Goal: Find specific page/section: Find specific page/section

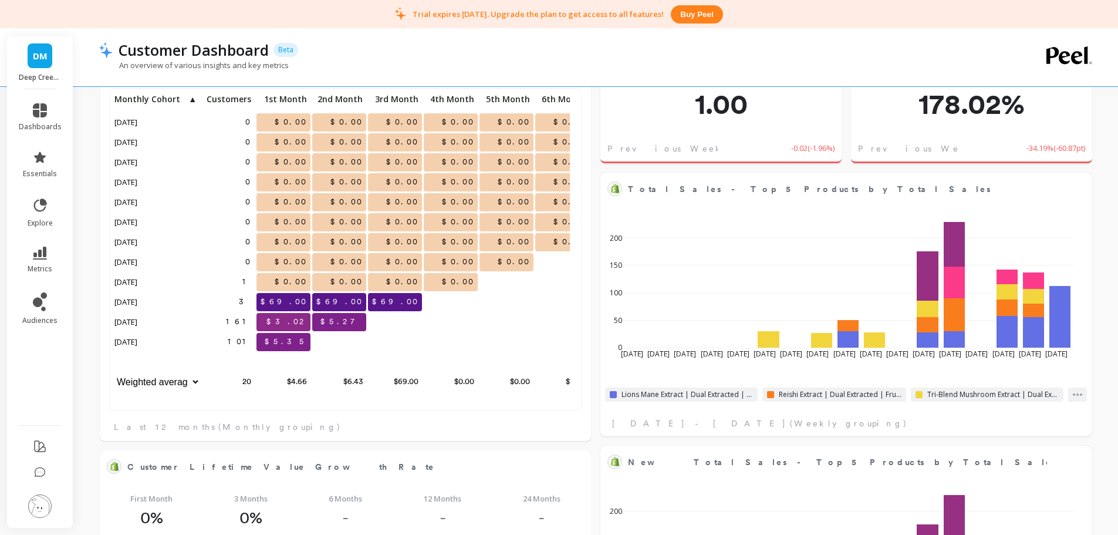
scroll to position [646, 0]
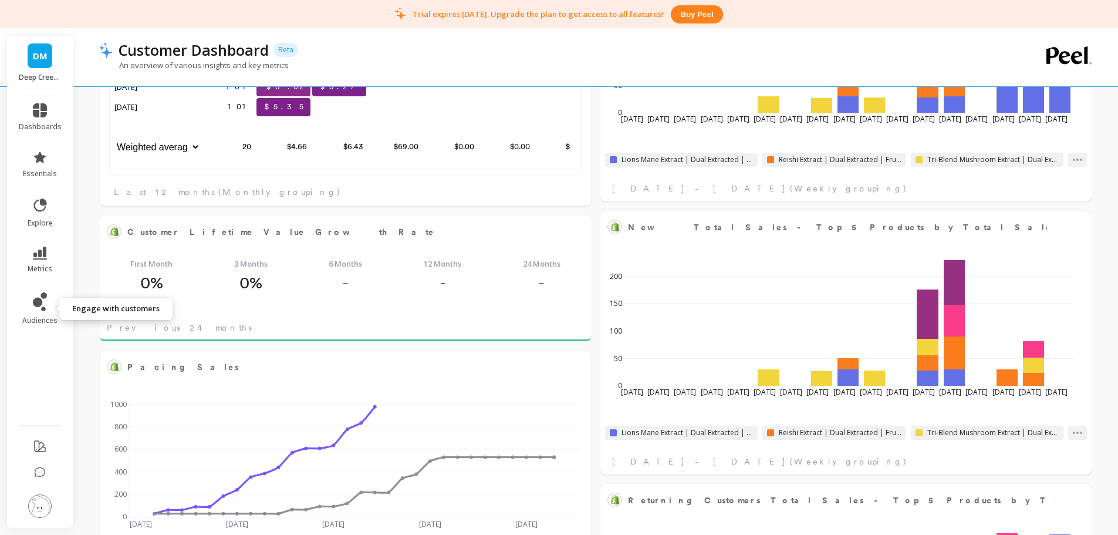
click at [33, 310] on icon at bounding box center [40, 301] width 14 height 19
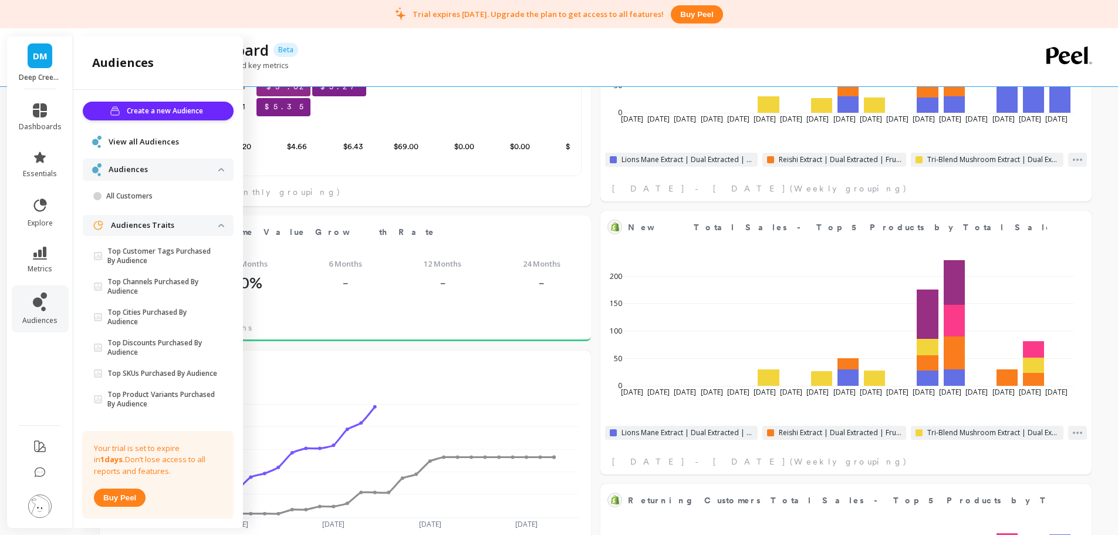
click at [39, 249] on icon at bounding box center [40, 252] width 14 height 13
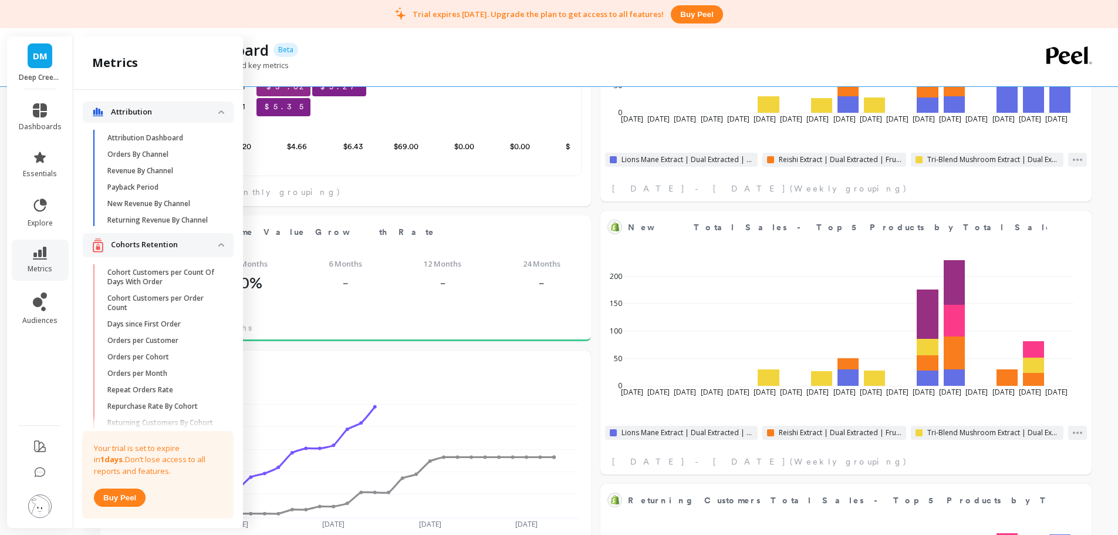
scroll to position [2069, 0]
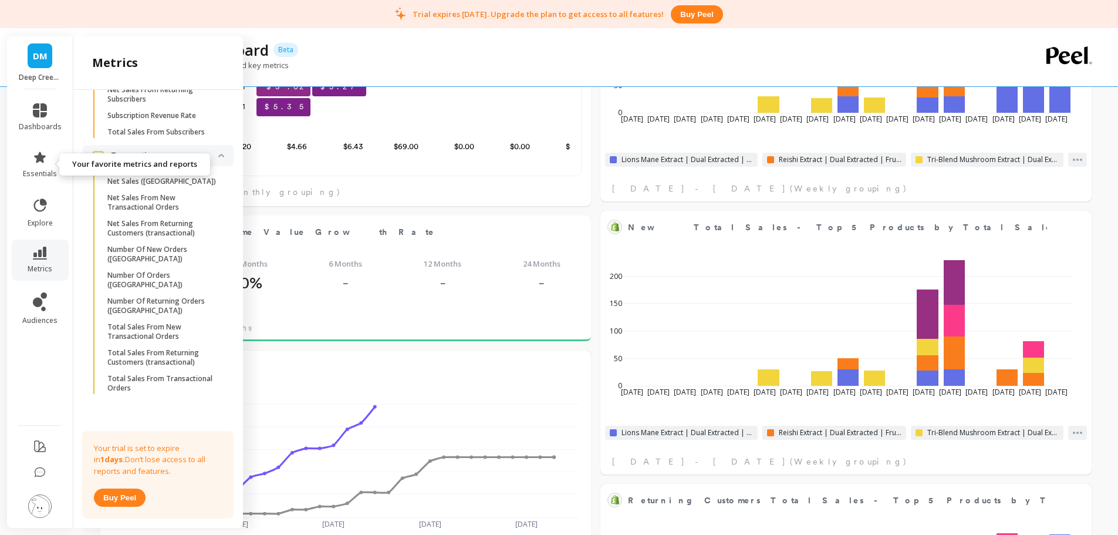
click at [42, 163] on icon at bounding box center [40, 157] width 14 height 14
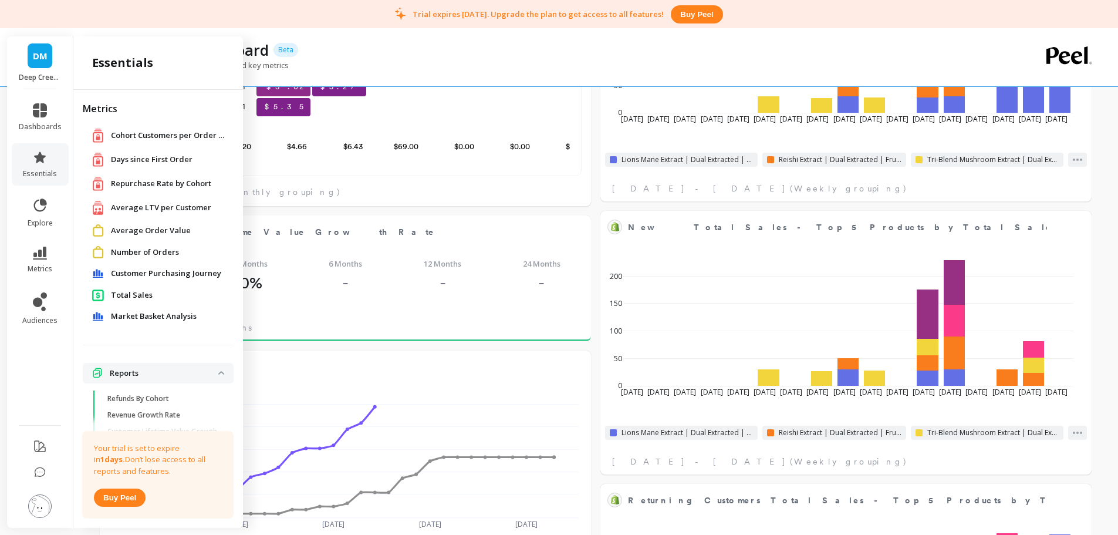
scroll to position [59, 0]
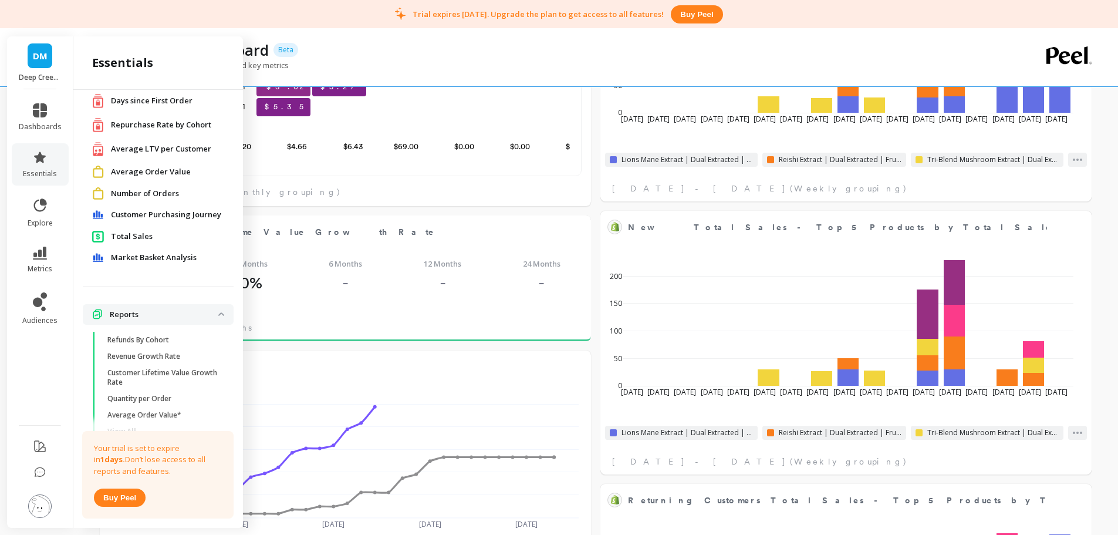
click at [49, 512] on img at bounding box center [39, 505] width 23 height 23
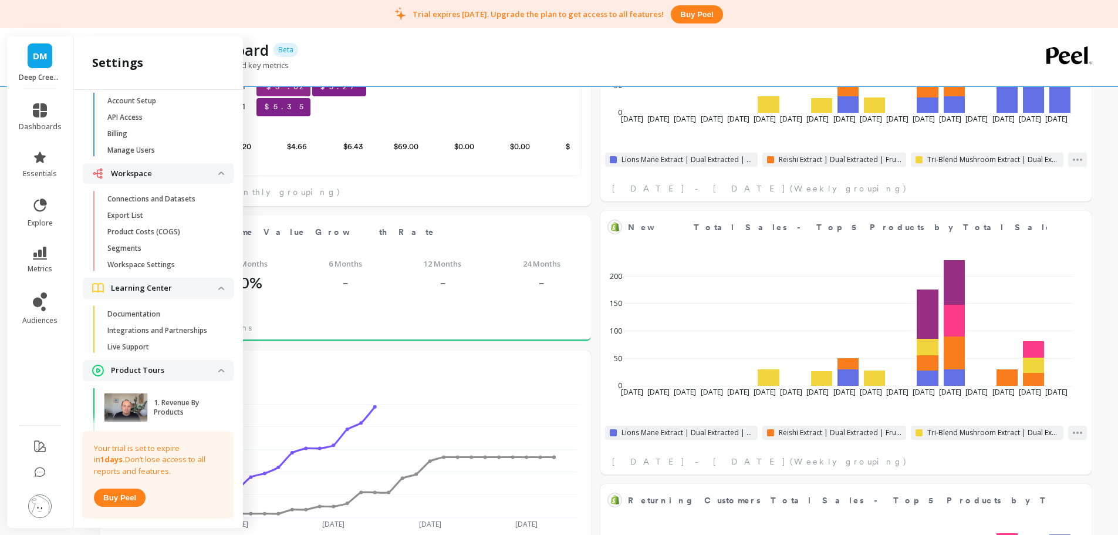
scroll to position [0, 0]
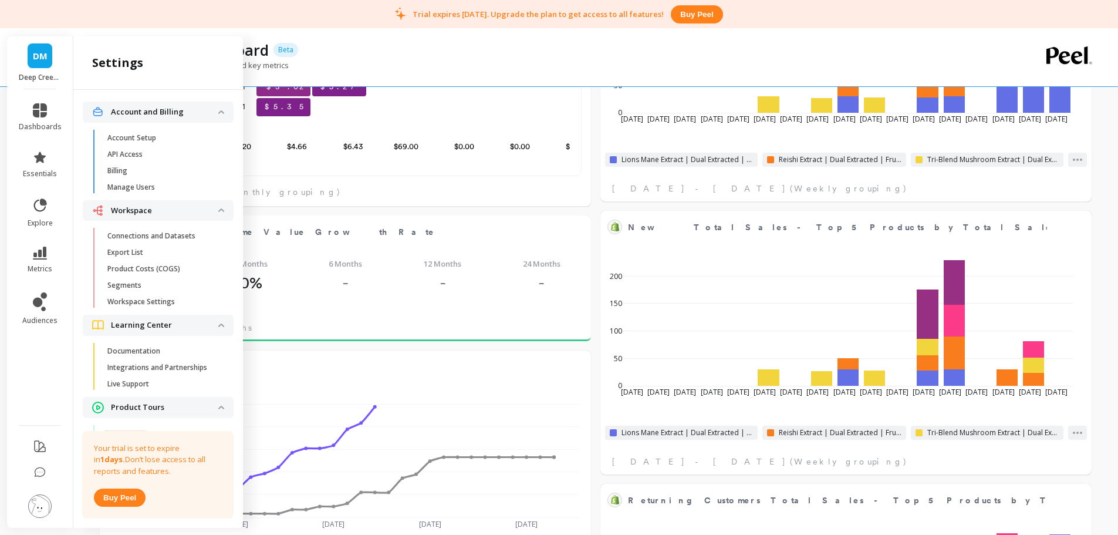
click at [148, 237] on p "Connections and Datasets" at bounding box center [151, 235] width 88 height 9
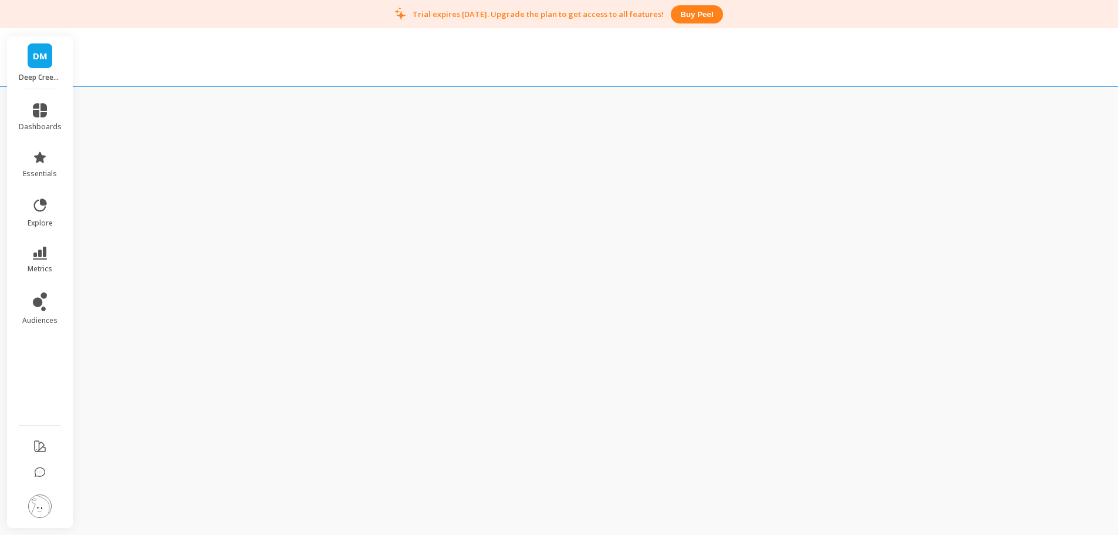
scroll to position [28, 0]
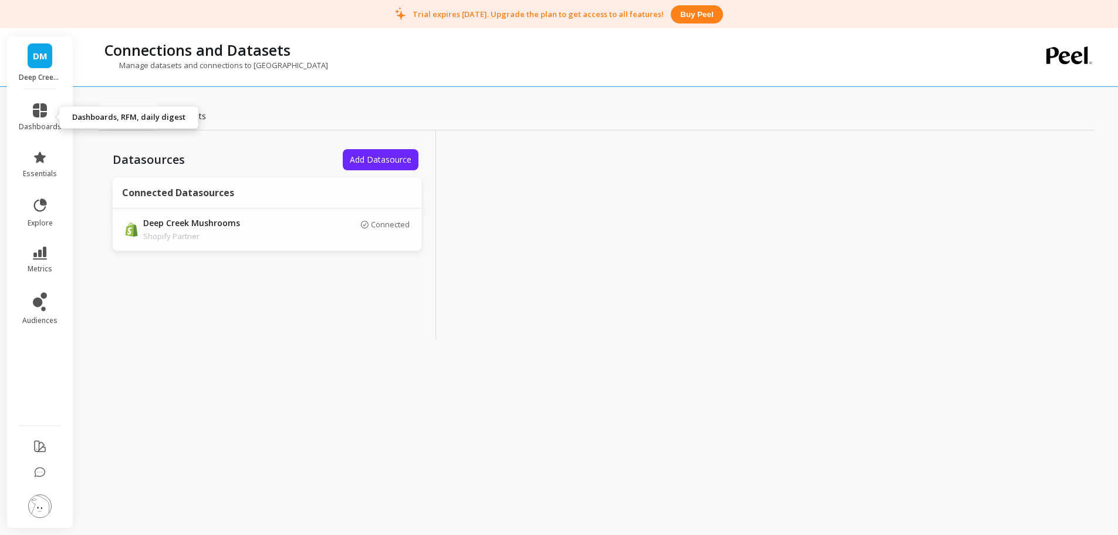
click at [44, 107] on icon at bounding box center [40, 110] width 14 height 14
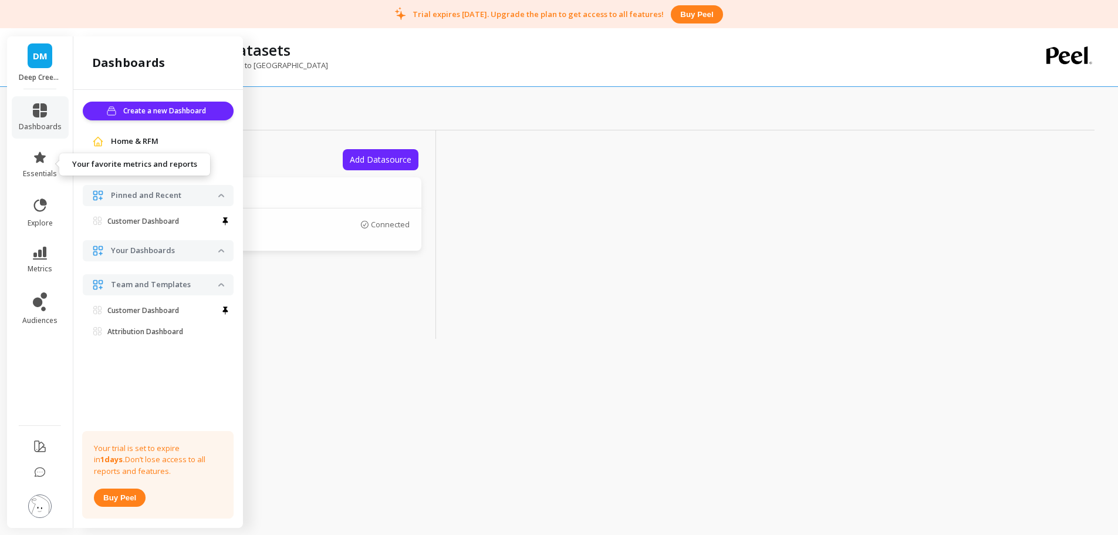
click at [40, 162] on icon at bounding box center [40, 157] width 14 height 14
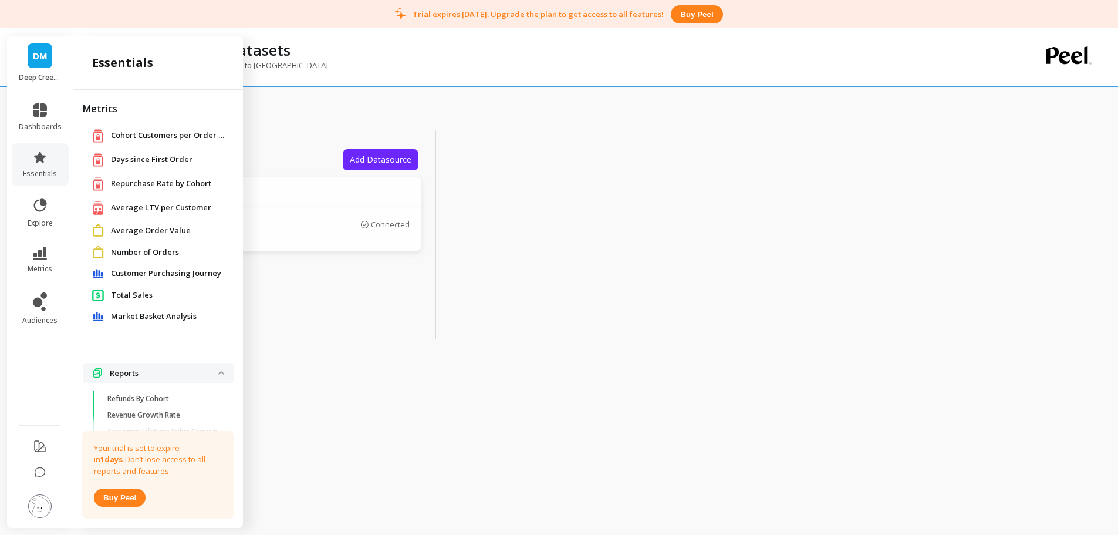
scroll to position [59, 0]
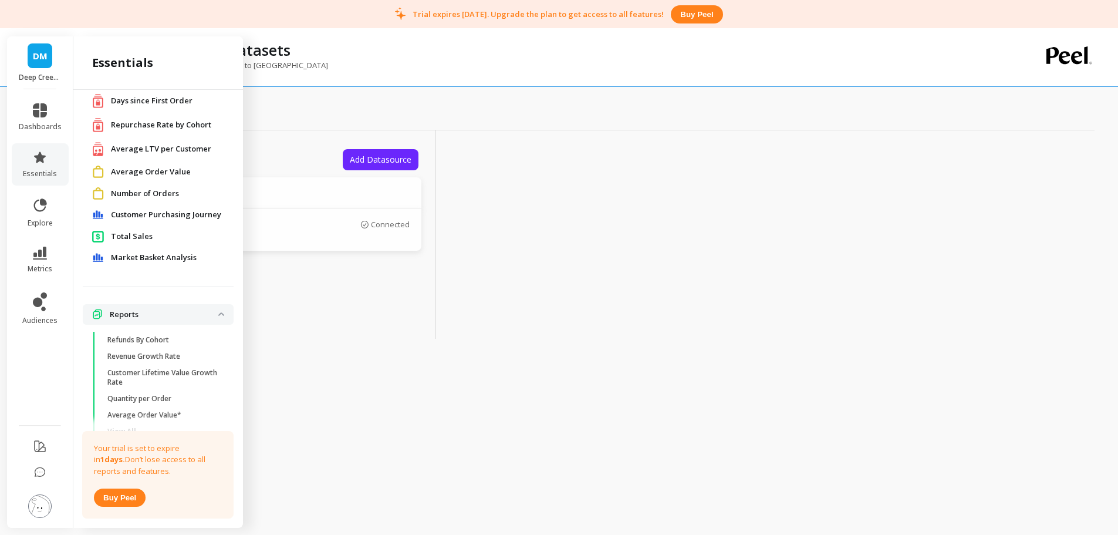
click at [131, 238] on span "Total Sales" at bounding box center [132, 237] width 42 height 12
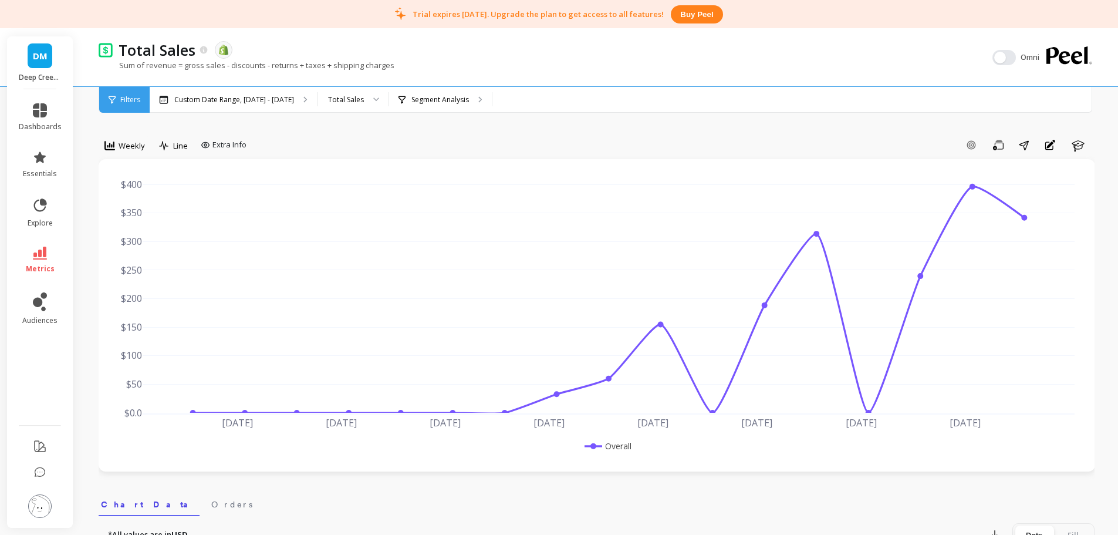
click at [134, 141] on span "Weekly" at bounding box center [132, 145] width 26 height 11
click at [153, 248] on div "Monthly" at bounding box center [142, 239] width 81 height 21
